Goal: Task Accomplishment & Management: Manage account settings

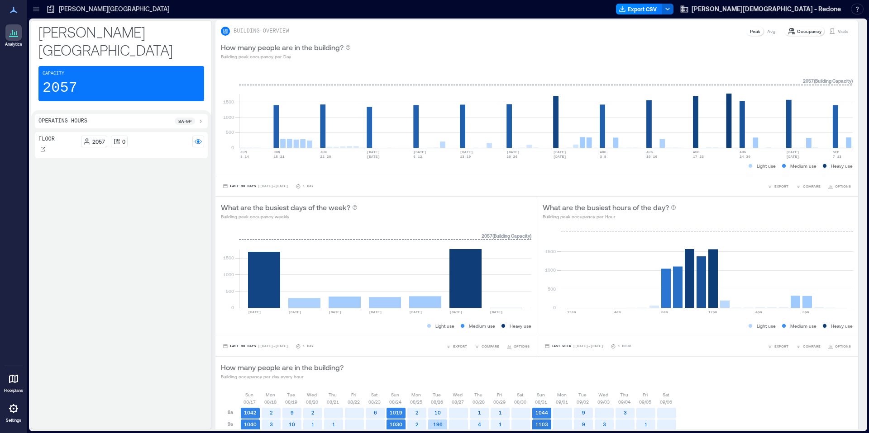
click at [14, 414] on div at bounding box center [13, 409] width 16 height 16
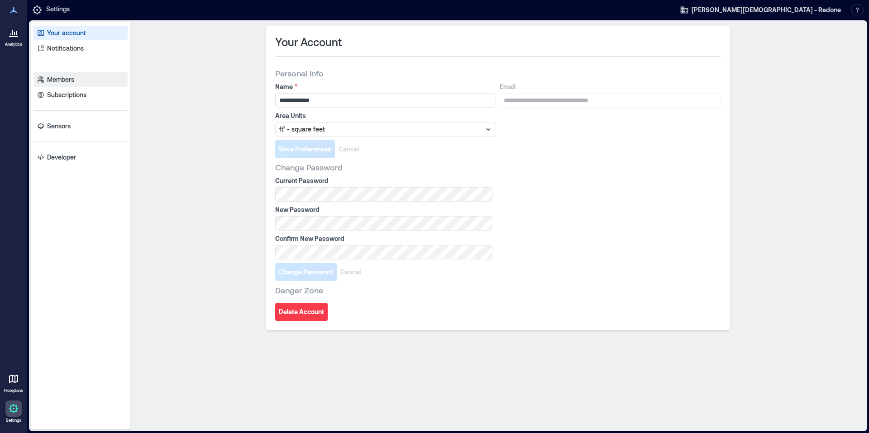
click at [61, 80] on p "Members" at bounding box center [60, 79] width 27 height 9
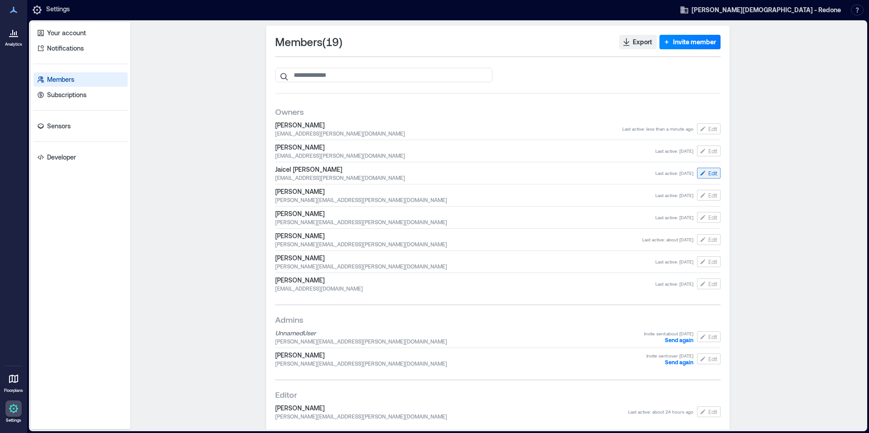
click at [709, 172] on span "Edit" at bounding box center [712, 173] width 9 height 7
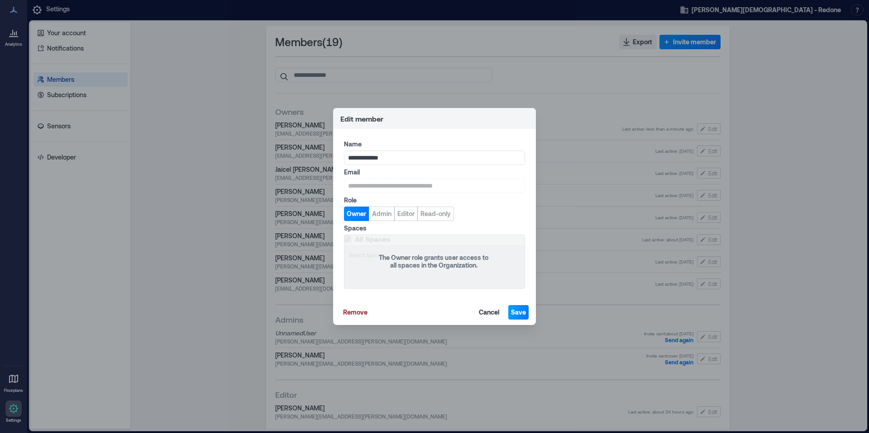
click at [516, 316] on span "Save" at bounding box center [518, 312] width 15 height 9
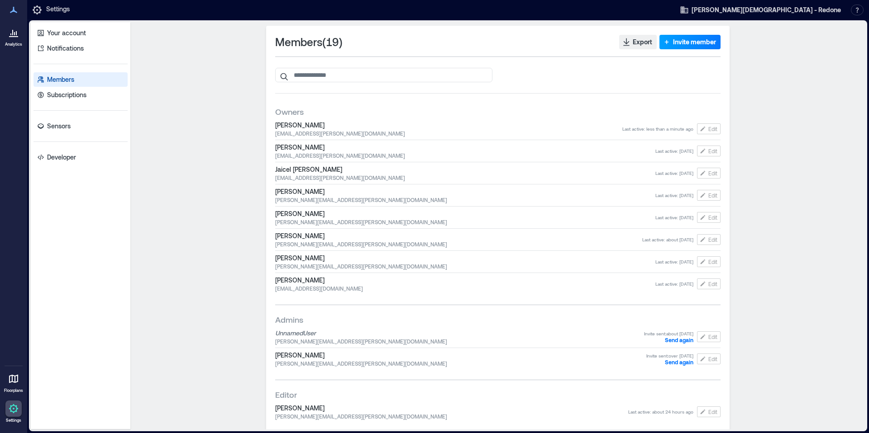
click at [674, 38] on span "Invite member" at bounding box center [694, 42] width 43 height 9
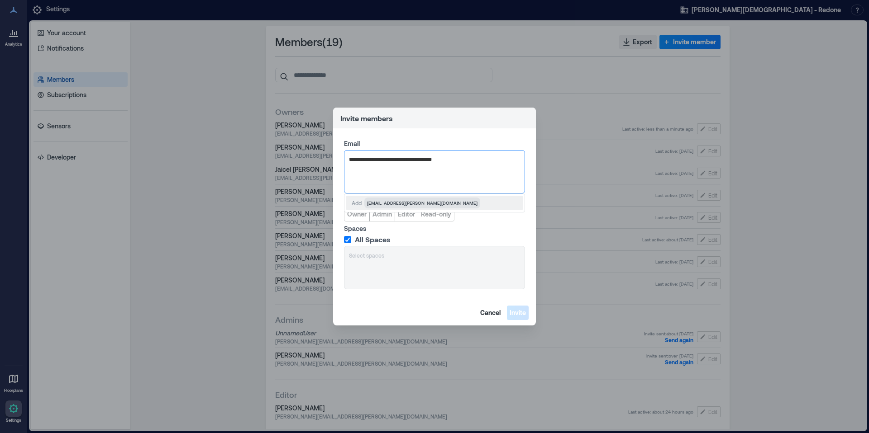
type input "**********"
click at [354, 216] on span "Owner" at bounding box center [356, 214] width 19 height 9
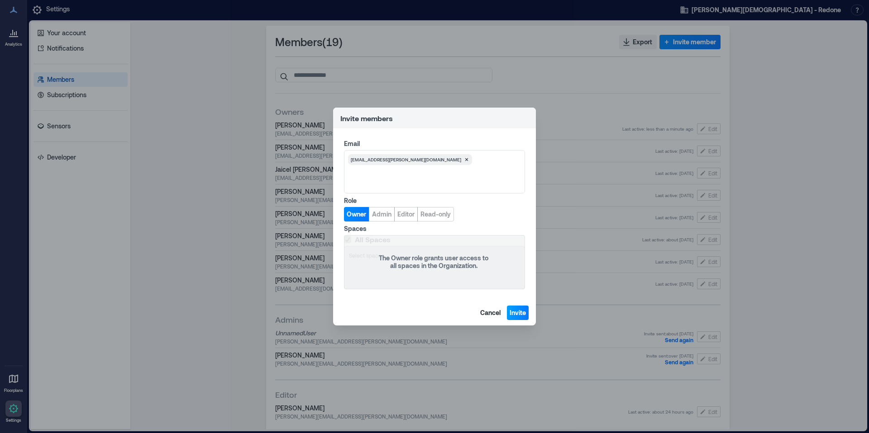
click at [518, 312] on span "Invite" at bounding box center [517, 313] width 16 height 9
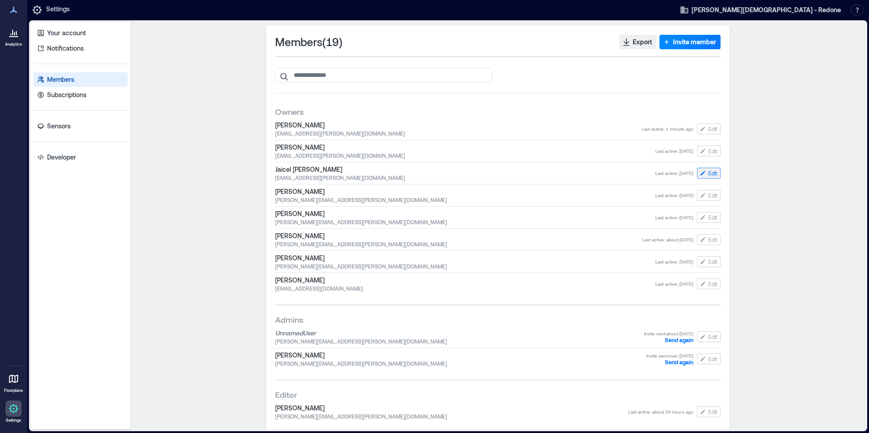
click at [711, 172] on span "Edit" at bounding box center [712, 173] width 9 height 7
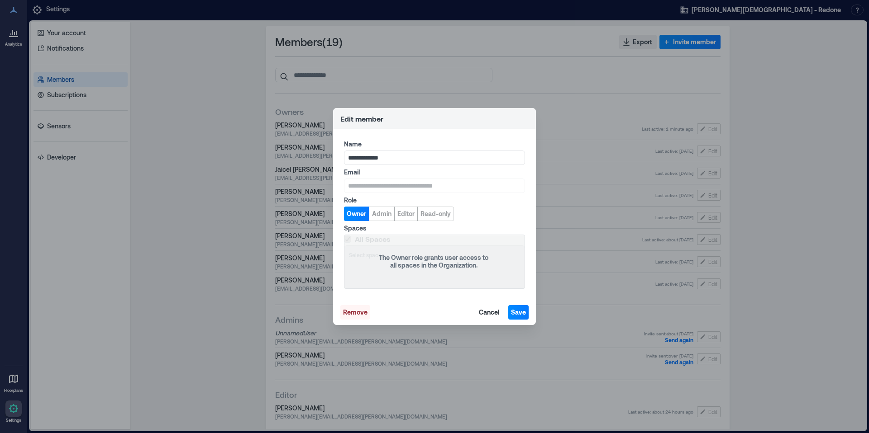
click at [362, 313] on span "Remove" at bounding box center [355, 312] width 24 height 9
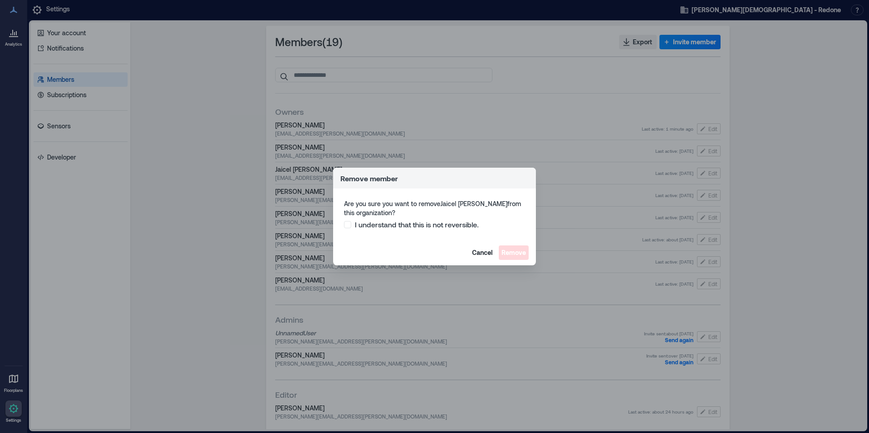
click at [346, 223] on span at bounding box center [347, 224] width 7 height 7
click at [517, 253] on span "Remove" at bounding box center [513, 252] width 24 height 9
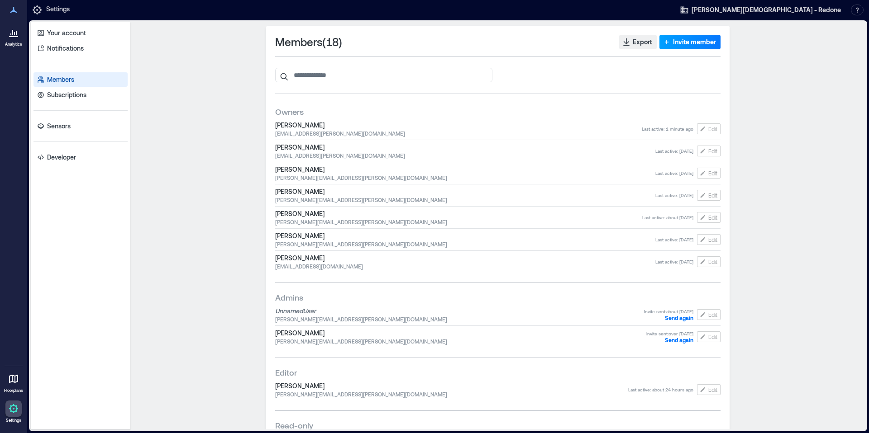
click at [677, 39] on span "Invite member" at bounding box center [694, 42] width 43 height 9
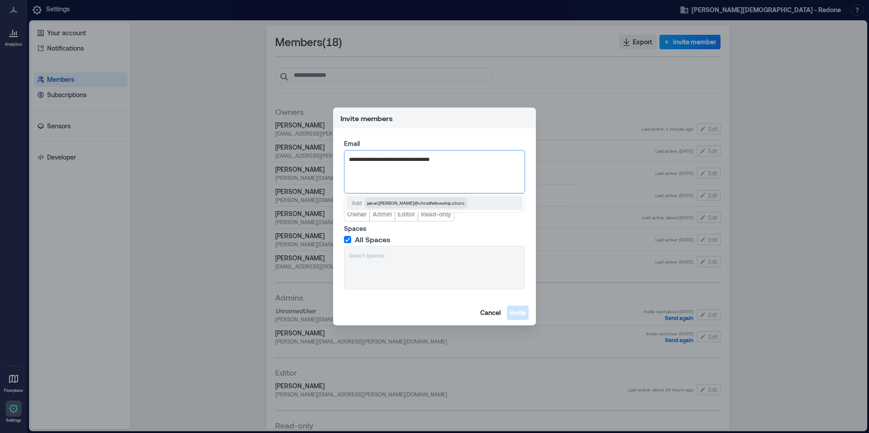
type input "**********"
click at [408, 206] on span "[EMAIL_ADDRESS][PERSON_NAME][DOMAIN_NAME]" at bounding box center [422, 202] width 110 height 7
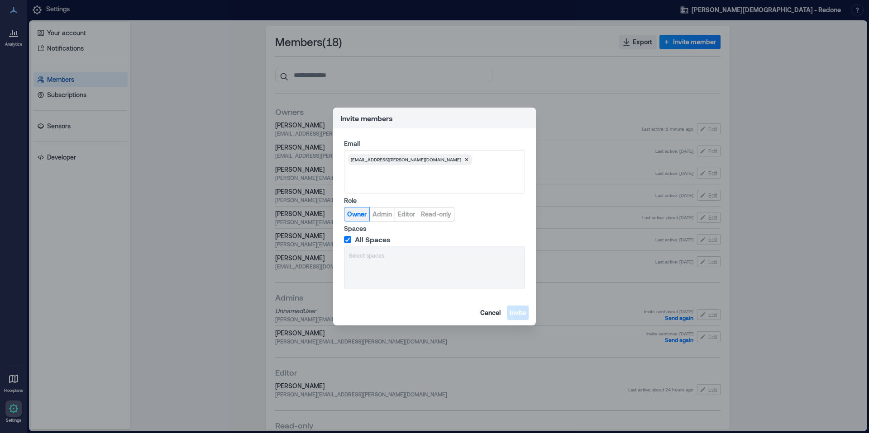
click at [357, 211] on span "Owner" at bounding box center [356, 214] width 19 height 9
click at [524, 312] on span "Invite" at bounding box center [517, 313] width 16 height 9
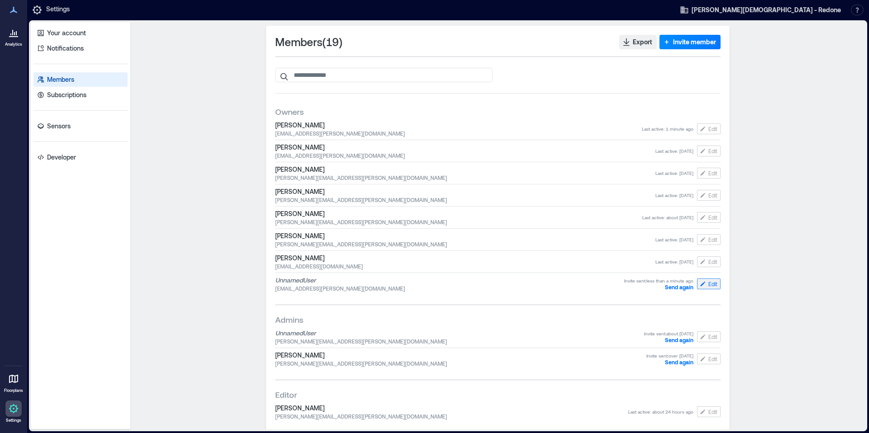
click at [710, 285] on span "Edit" at bounding box center [712, 283] width 9 height 7
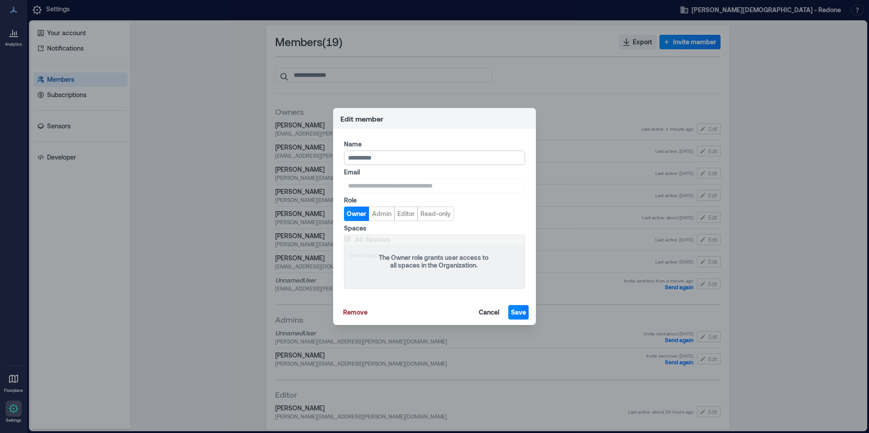
click at [395, 160] on input "Name" at bounding box center [434, 158] width 181 height 14
type input "**********"
click at [523, 314] on span "Save" at bounding box center [518, 312] width 15 height 9
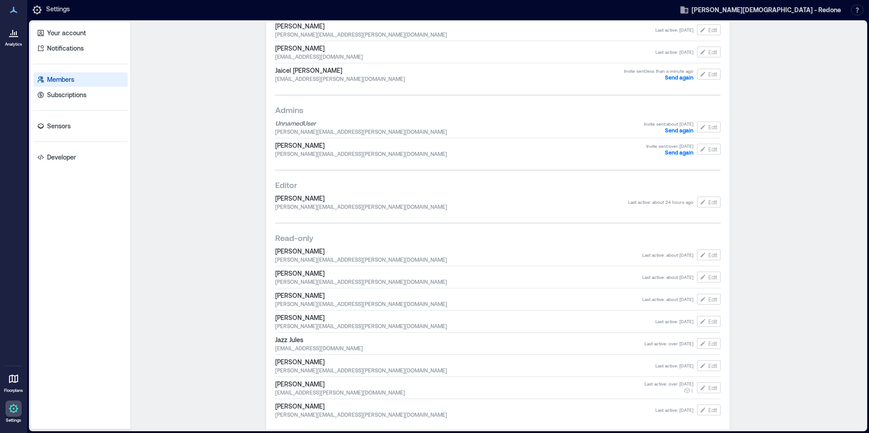
scroll to position [217, 0]
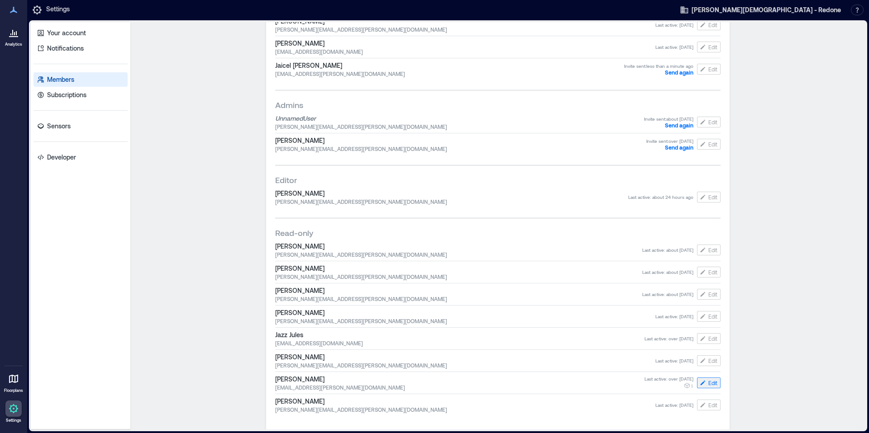
click at [708, 384] on span "Edit" at bounding box center [712, 383] width 9 height 7
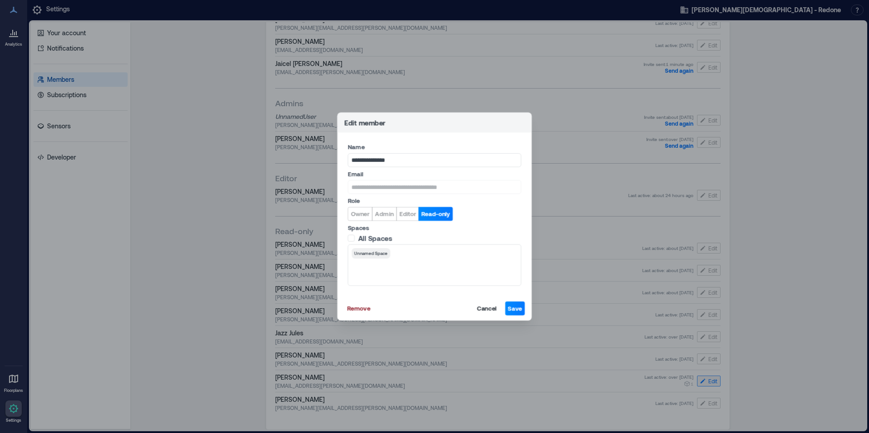
scroll to position [216, 0]
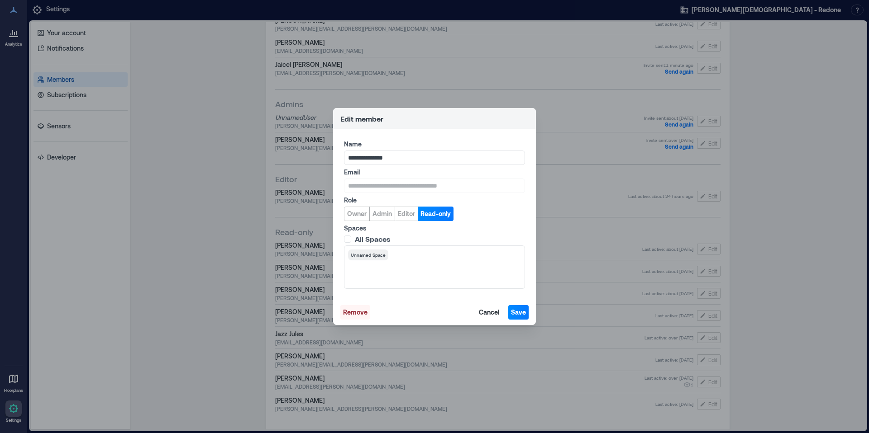
click at [360, 316] on span "Remove" at bounding box center [355, 312] width 24 height 9
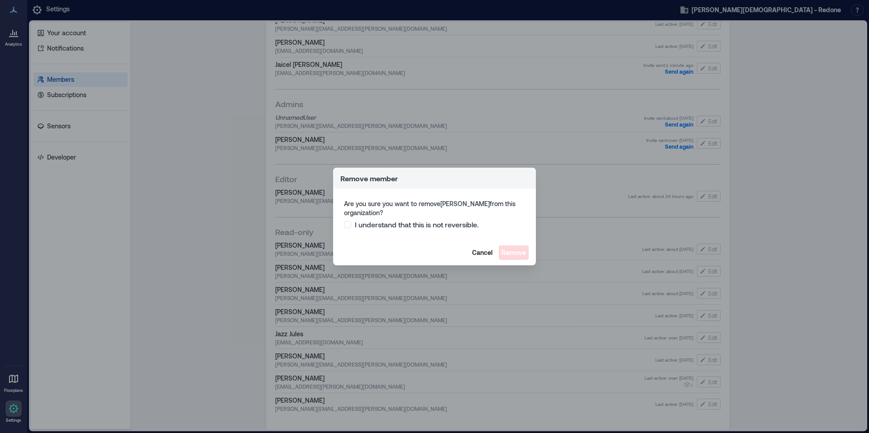
click at [355, 223] on span "I understand that this is not reversible." at bounding box center [417, 224] width 124 height 9
click at [518, 252] on span "Remove" at bounding box center [513, 252] width 24 height 9
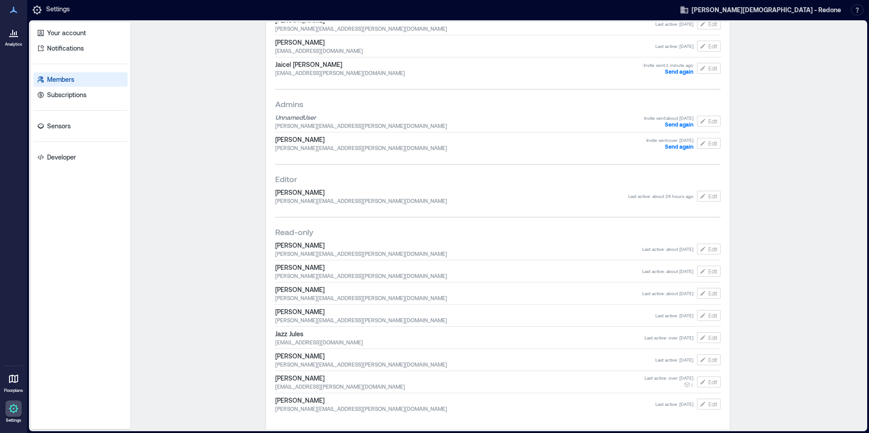
scroll to position [195, 0]
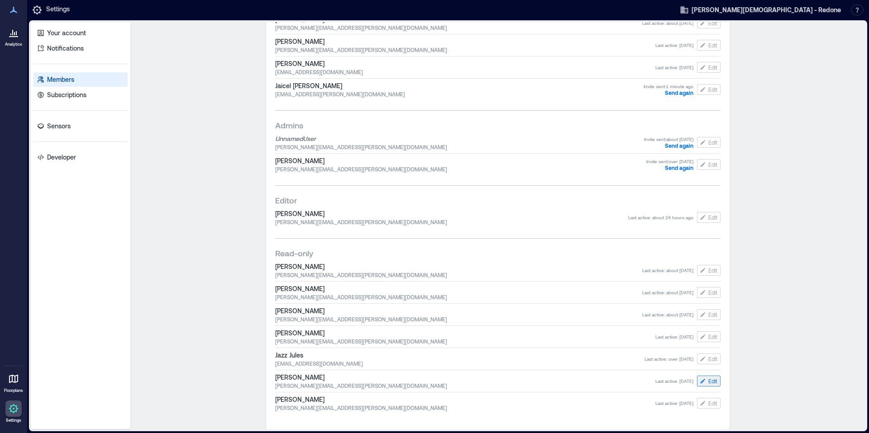
click at [708, 379] on span "Edit" at bounding box center [712, 381] width 9 height 7
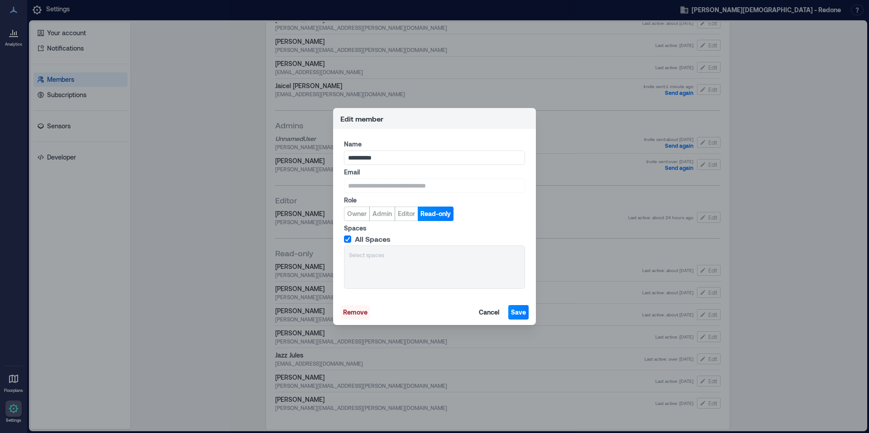
click at [357, 314] on span "Remove" at bounding box center [355, 312] width 24 height 9
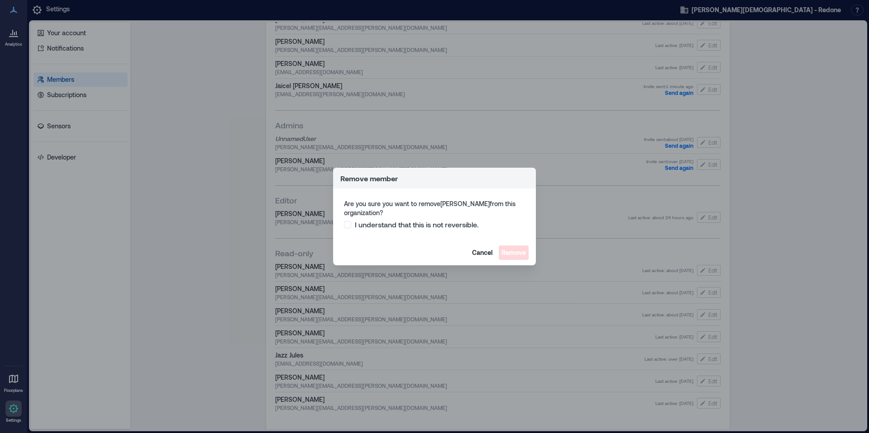
click at [373, 225] on span "I understand that this is not reversible." at bounding box center [417, 224] width 124 height 9
click at [521, 253] on span "Remove" at bounding box center [513, 252] width 24 height 9
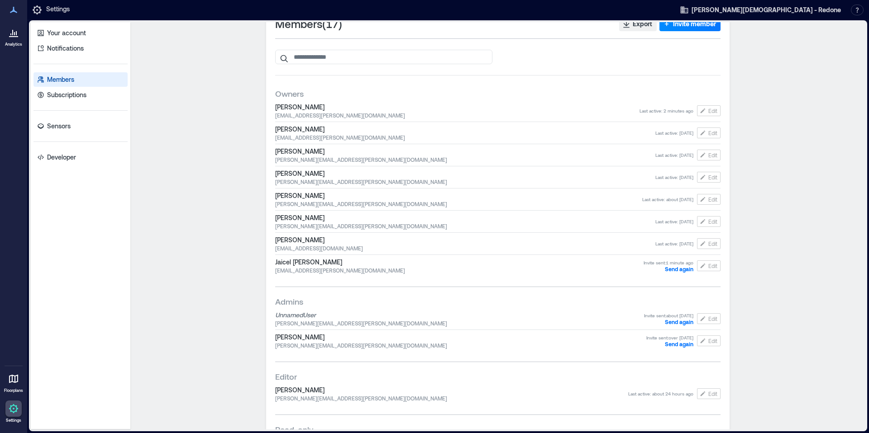
scroll to position [0, 0]
